Goal: Check status: Check status

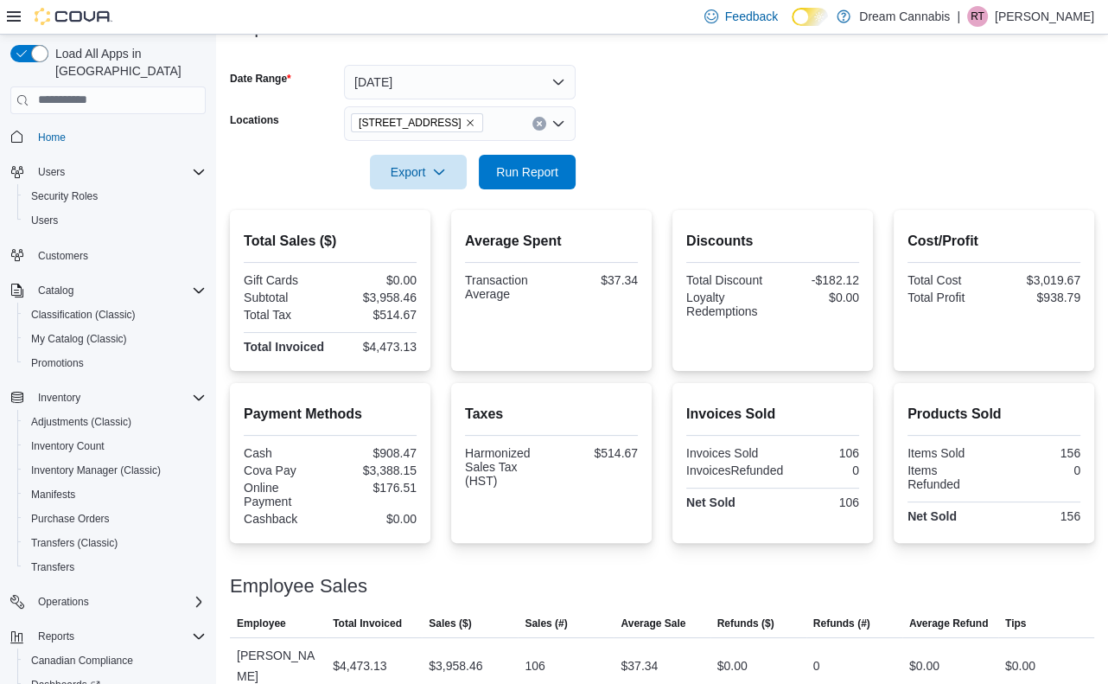
scroll to position [100, 0]
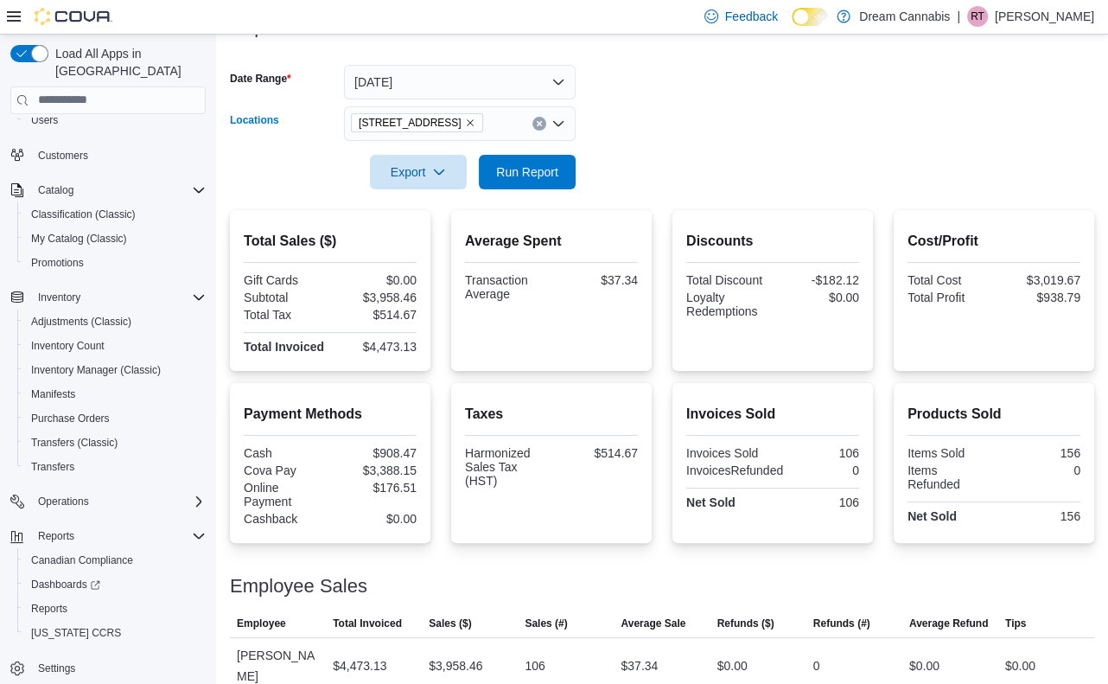
click at [442, 127] on span "[STREET_ADDRESS]" at bounding box center [417, 122] width 117 height 17
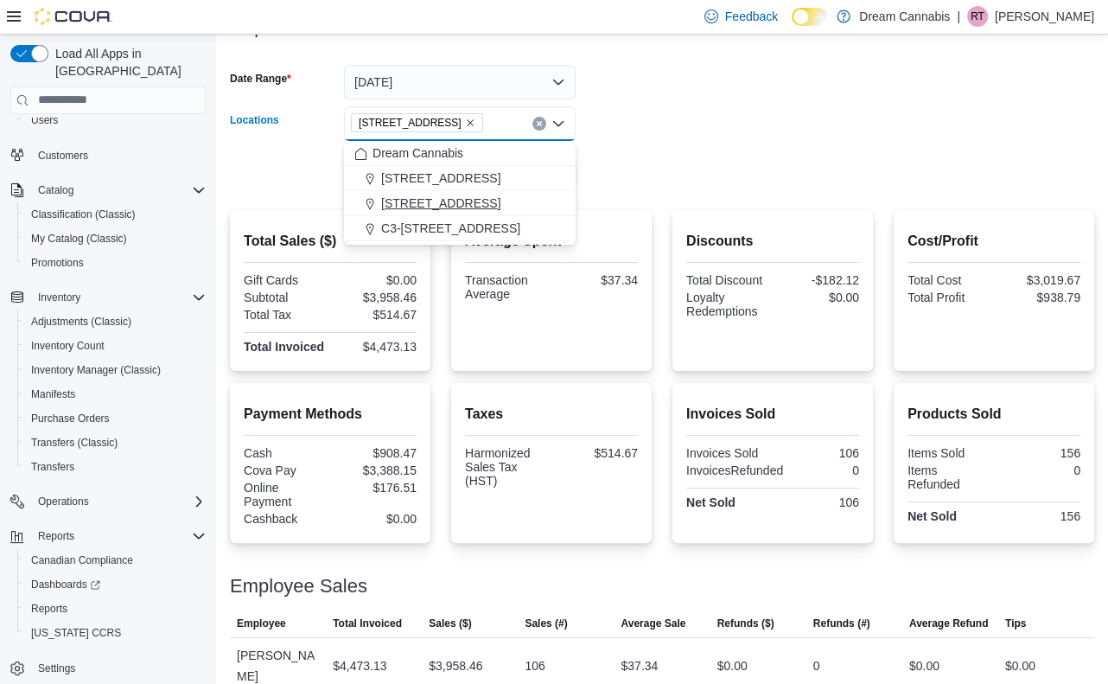
click at [425, 203] on span "[STREET_ADDRESS]" at bounding box center [440, 203] width 119 height 17
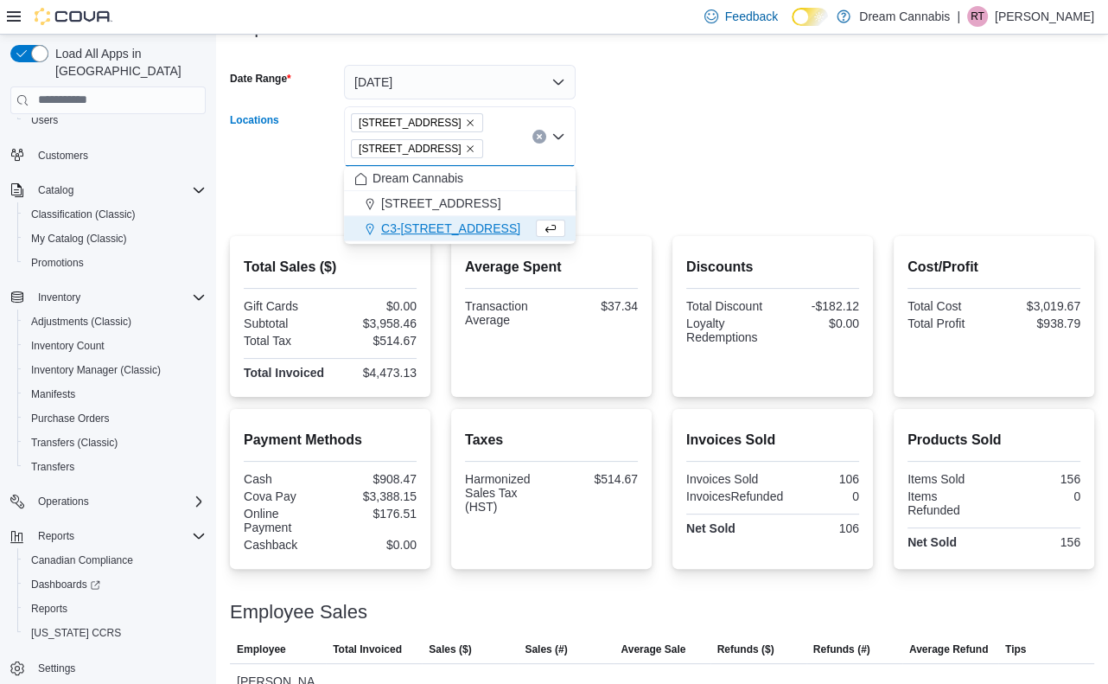
click at [465, 125] on icon "Remove 290 King St W from selection in this group" at bounding box center [470, 123] width 10 height 10
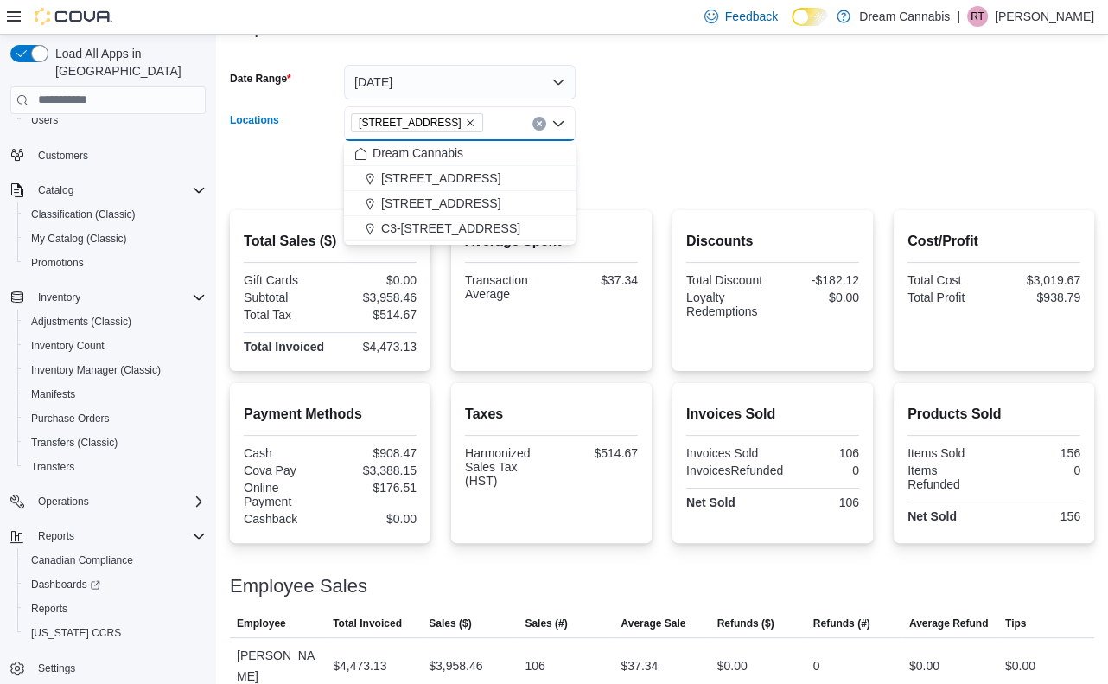
click at [663, 130] on form "Date Range [DATE] Locations [STREET_ADDRESS] Selected. [STREET_ADDRESS] Press B…" at bounding box center [662, 116] width 865 height 145
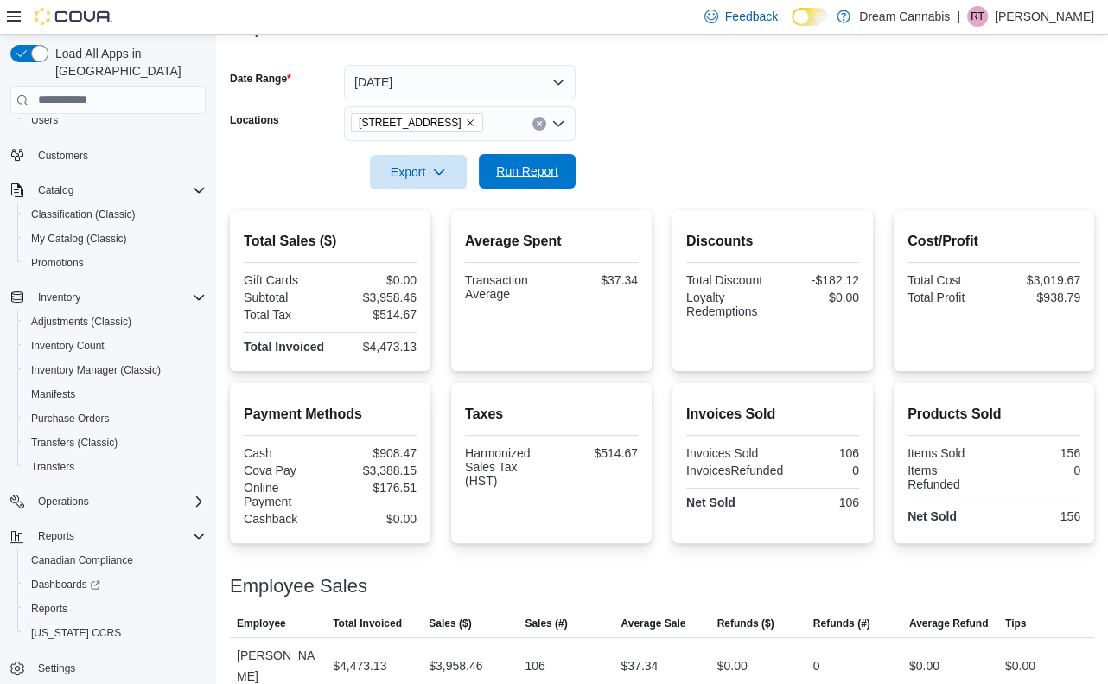
click at [519, 161] on span "Run Report" at bounding box center [527, 171] width 76 height 35
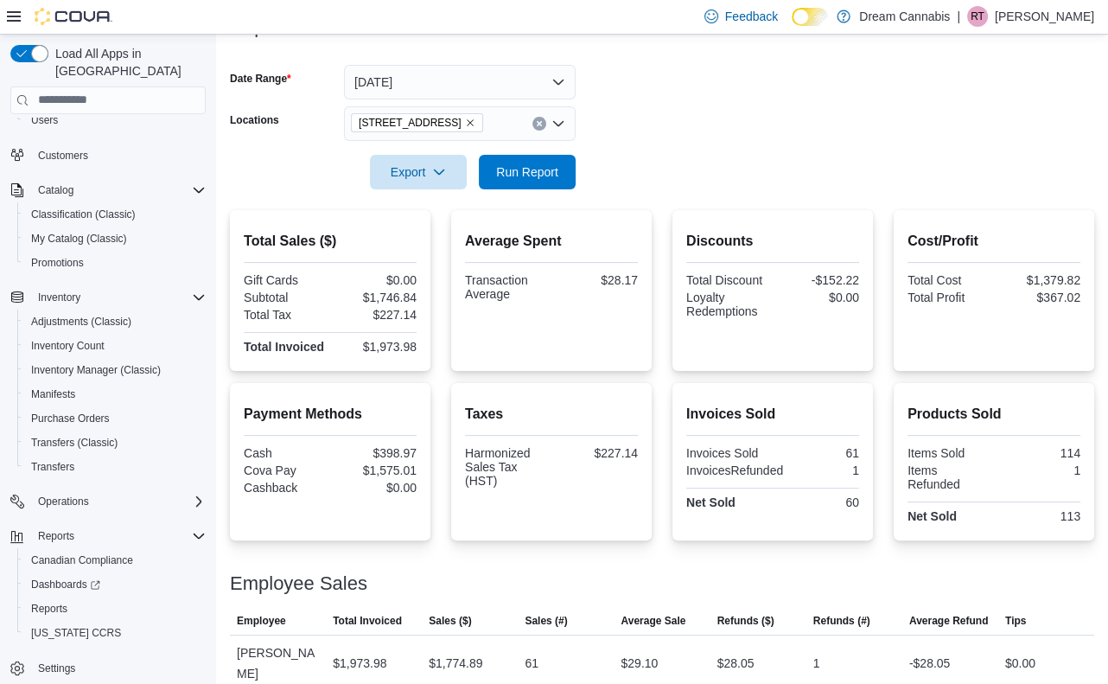
click at [476, 125] on icon "Remove 5673 Osgoode Main St from selection in this group" at bounding box center [470, 123] width 10 height 10
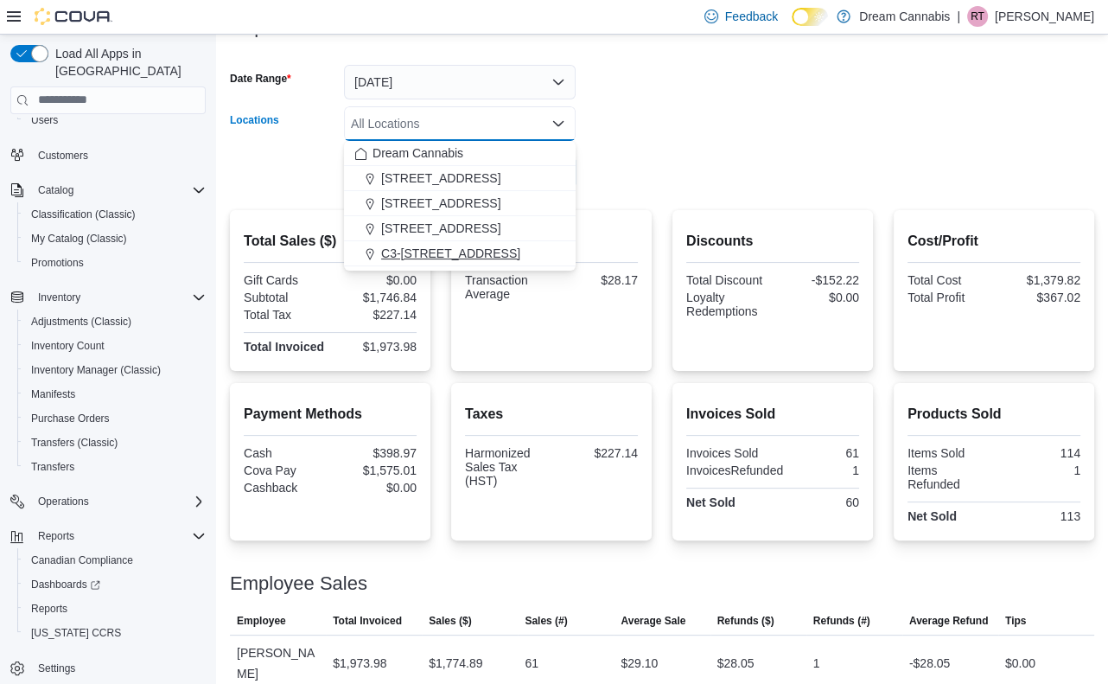
click at [453, 260] on span "C3-[STREET_ADDRESS]" at bounding box center [450, 253] width 139 height 17
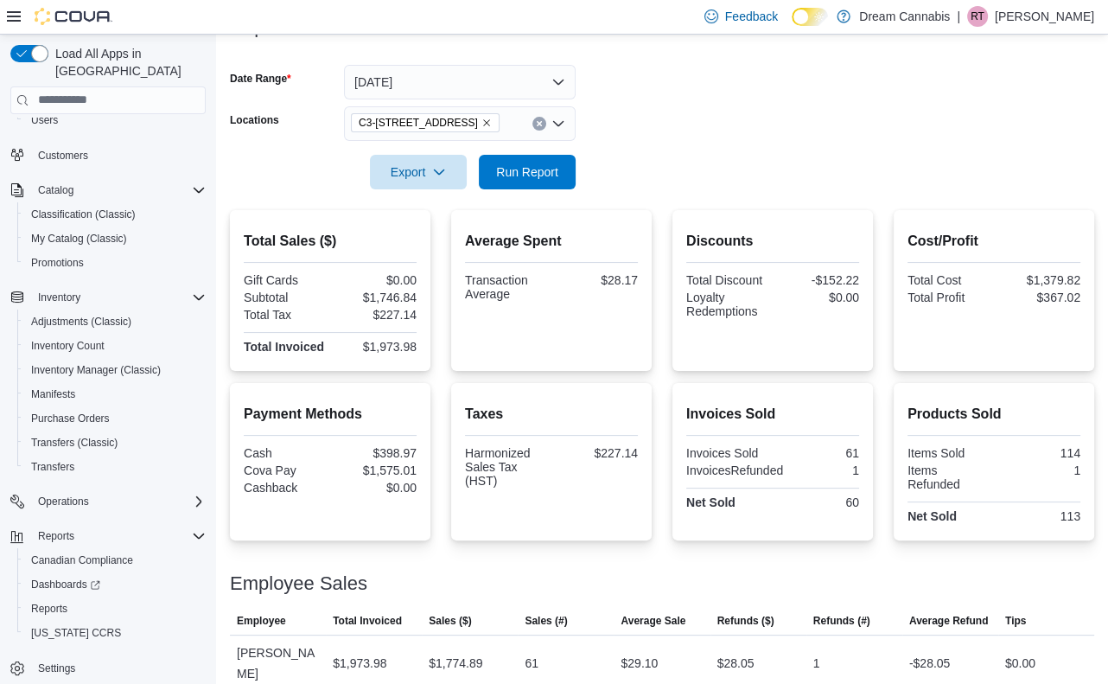
click at [617, 175] on form "Date Range [DATE] Locations C3-3000 [GEOGRAPHIC_DATA] Rd Export Run Report" at bounding box center [662, 116] width 865 height 145
click at [527, 172] on span "Run Report" at bounding box center [527, 171] width 62 height 17
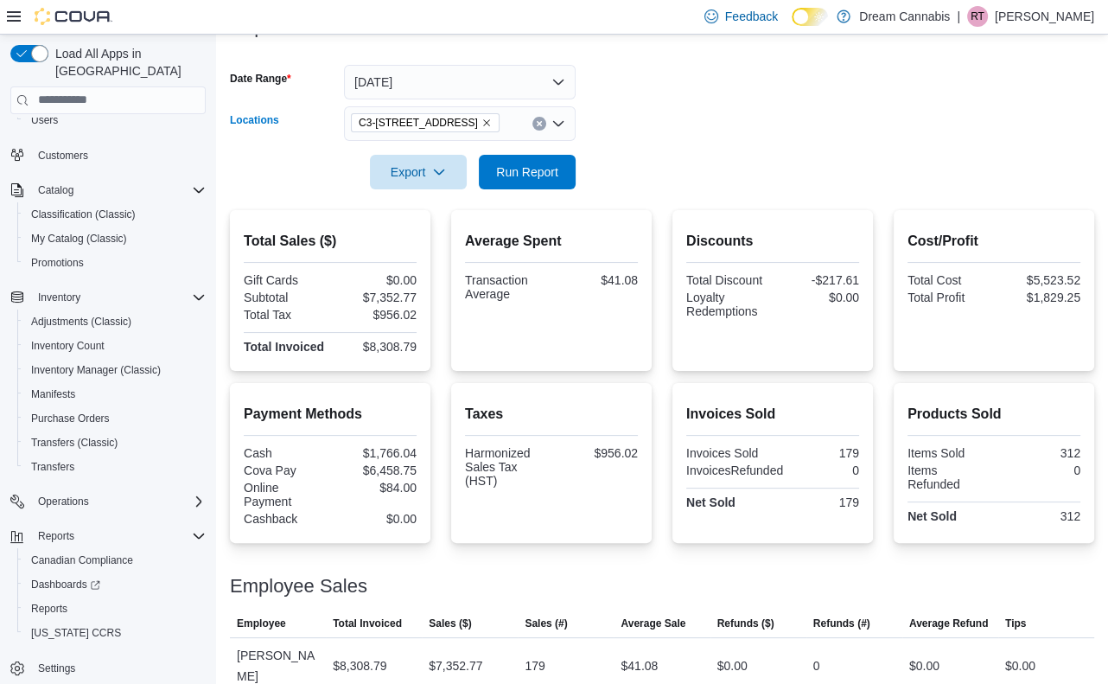
click at [482, 123] on icon "Remove C3-3000 Wellington Rd from selection in this group" at bounding box center [487, 123] width 10 height 10
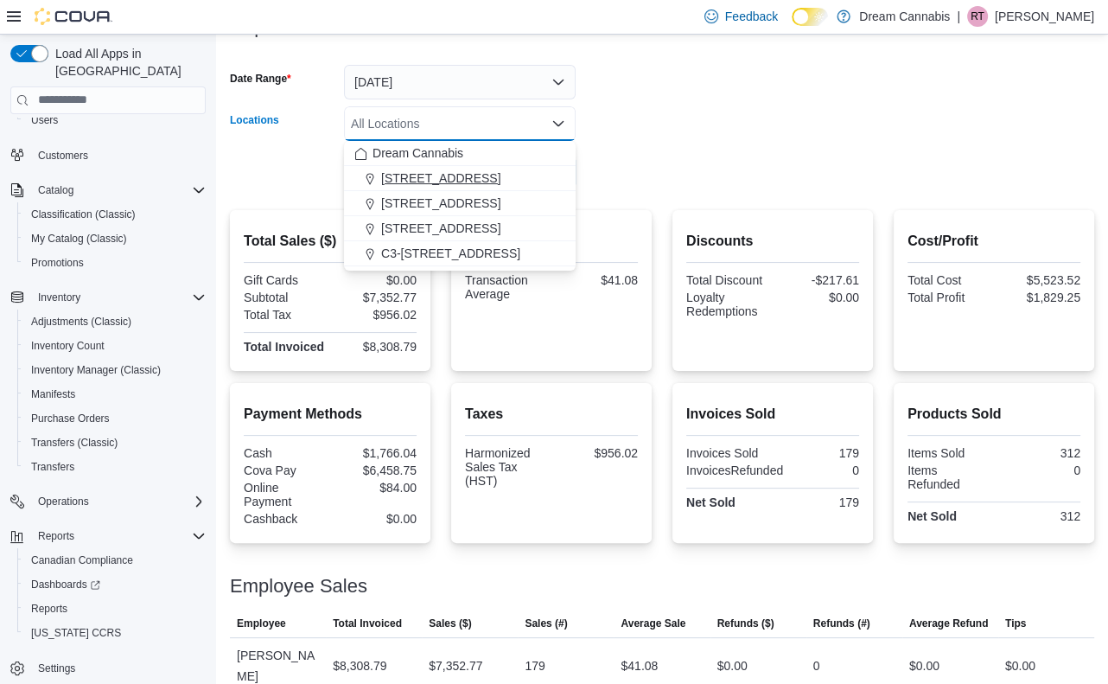
click at [457, 182] on span "[STREET_ADDRESS]" at bounding box center [440, 177] width 119 height 17
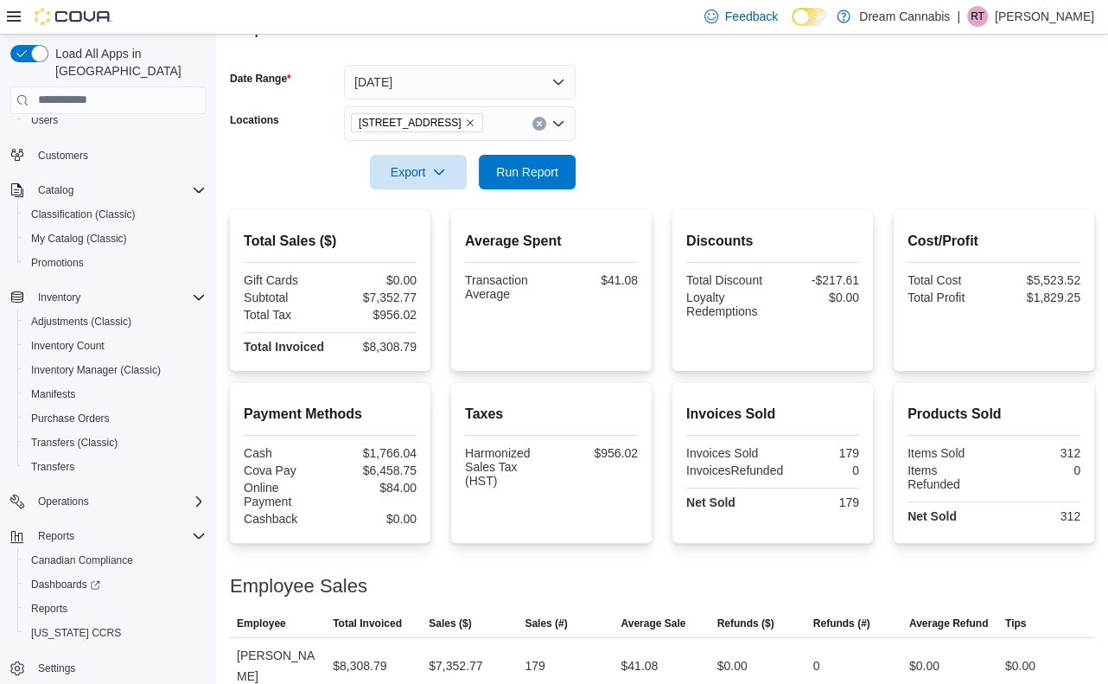
click at [738, 167] on form "Date Range [DATE] Locations [STREET_ADDRESS] Export Run Report" at bounding box center [662, 116] width 865 height 145
click at [569, 167] on button "Run Report" at bounding box center [527, 171] width 97 height 35
